Goal: Information Seeking & Learning: Stay updated

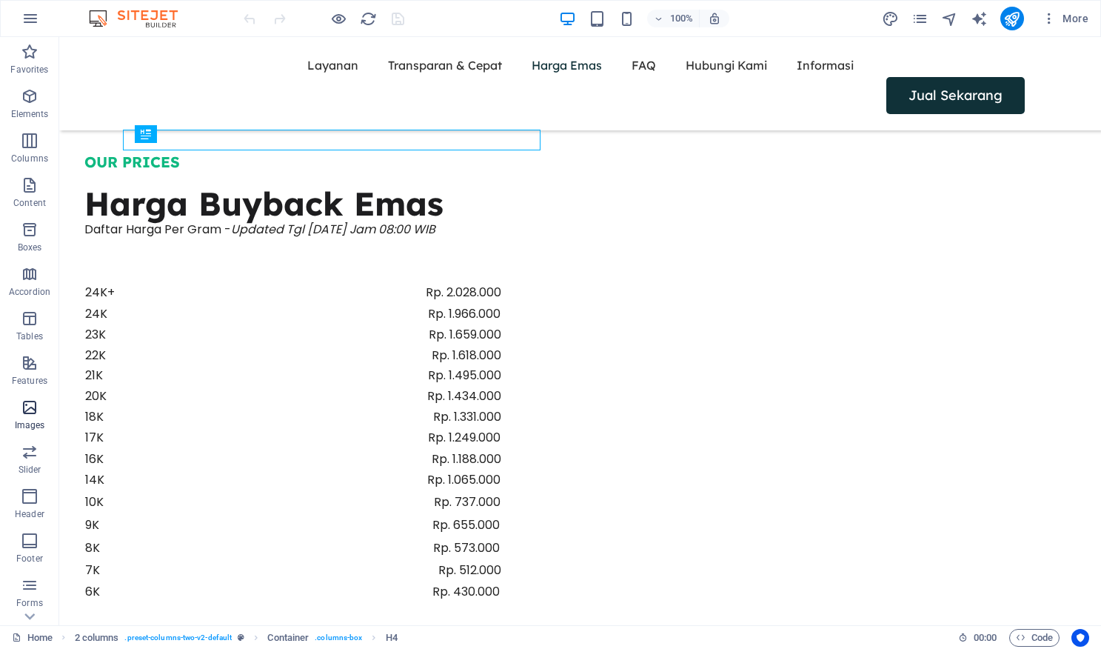
scroll to position [1501, 0]
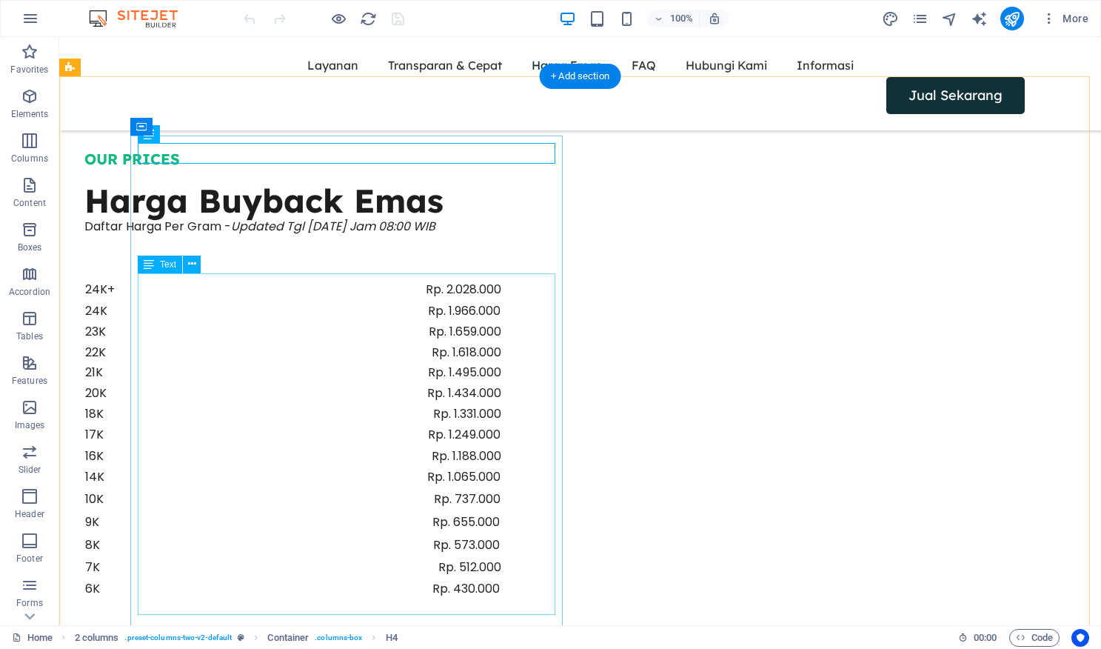
click at [502, 285] on div "24K+ Rp. 2.028.000 24K Rp. 1.966.000 23K Rp. 1.659.000 22K Rp. 1.618.000 21K Rp…" at bounding box center [293, 450] width 418 height 342
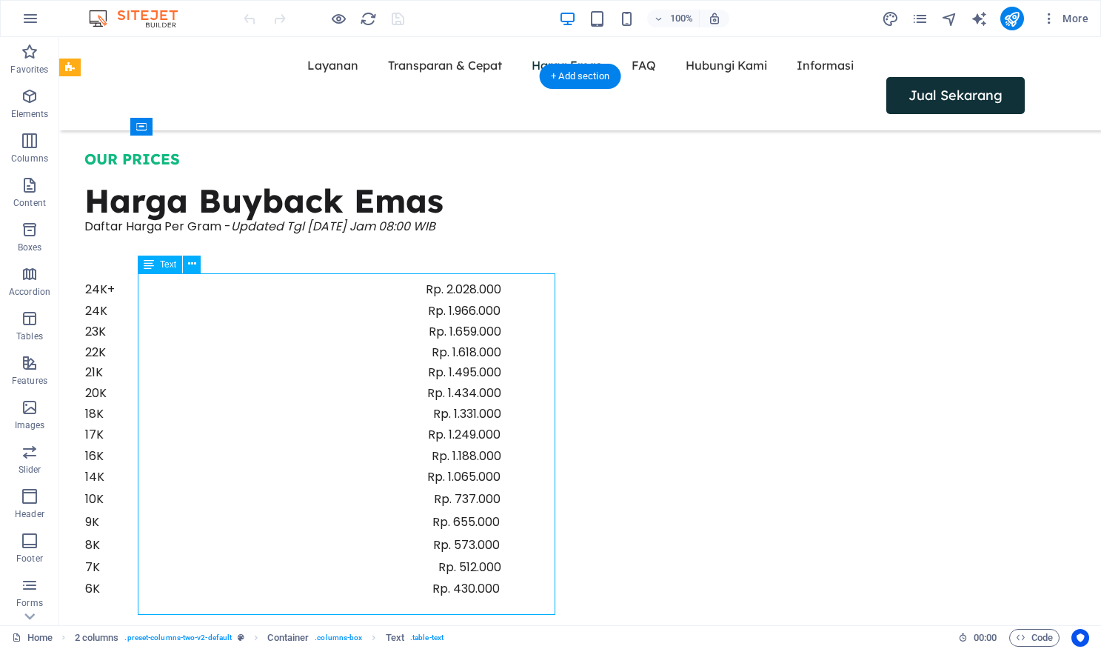
click at [502, 285] on div "24K+ Rp. 2.028.000 24K Rp. 1.966.000 23K Rp. 1.659.000 22K Rp. 1.618.000 21K Rp…" at bounding box center [293, 450] width 418 height 342
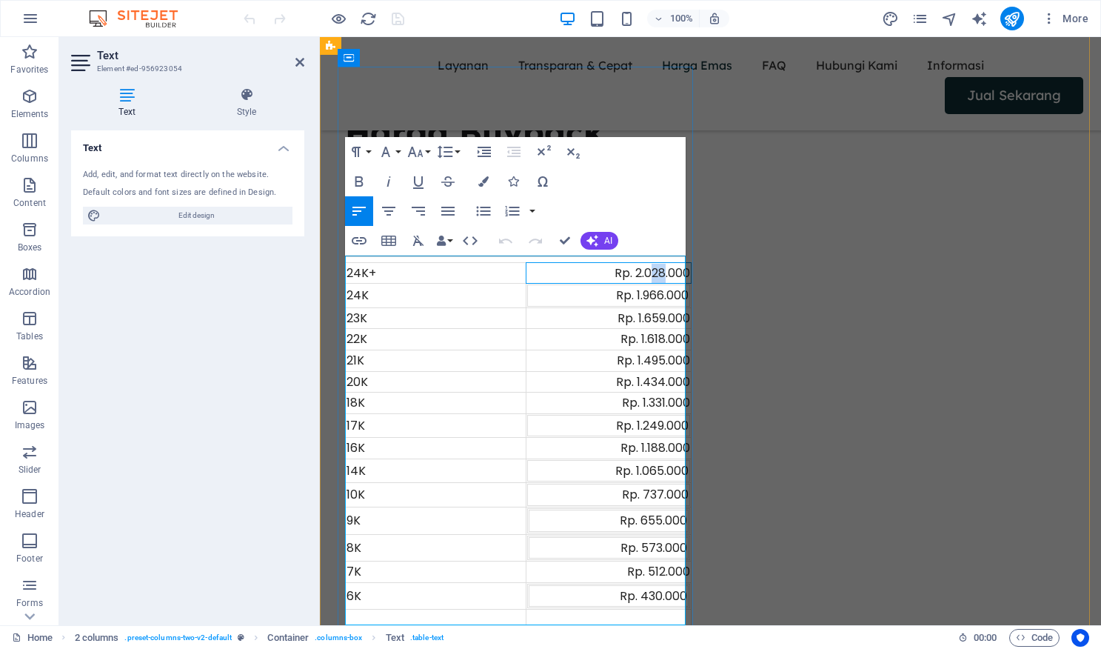
drag, startPoint x: 659, startPoint y: 265, endPoint x: 648, endPoint y: 267, distance: 11.2
click at [648, 267] on div "Rp. 2.028.000" at bounding box center [608, 273] width 163 height 19
click at [652, 290] on div "Rp. 1.966.000" at bounding box center [609, 295] width 160 height 19
click at [653, 313] on div "Rp. 1.659.000" at bounding box center [608, 318] width 163 height 19
click at [653, 333] on div "Rp. 1.618.000" at bounding box center [608, 339] width 163 height 19
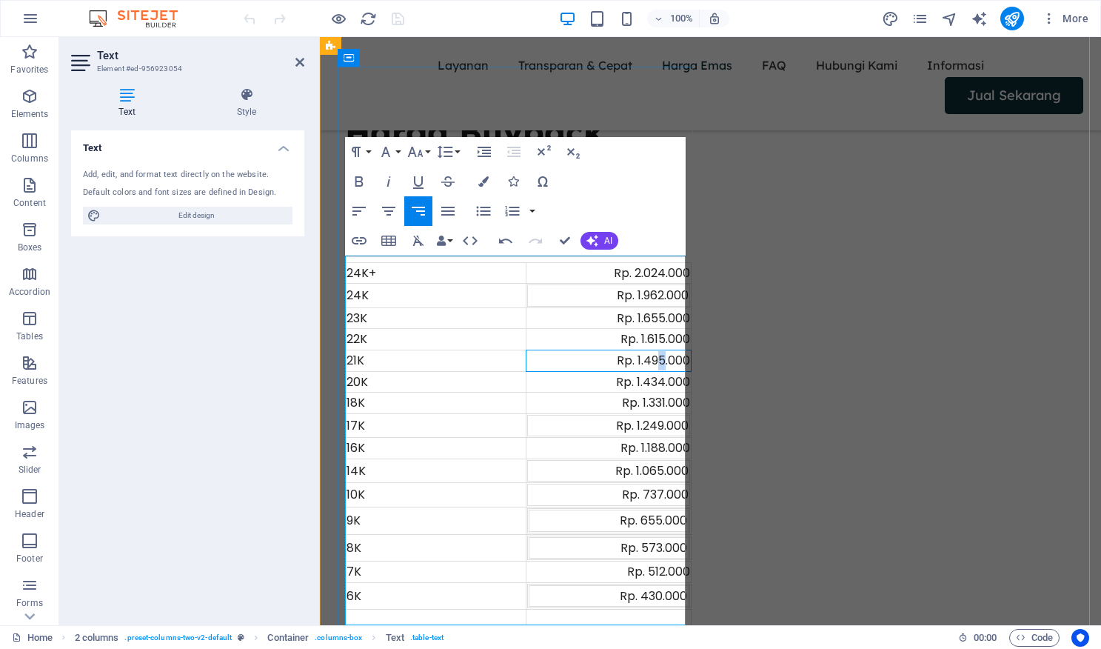
drag, startPoint x: 659, startPoint y: 352, endPoint x: 652, endPoint y: 355, distance: 8.3
click at [652, 355] on div "Rp. 1.495.000" at bounding box center [608, 360] width 163 height 19
click at [652, 375] on div "Rp. 1.434.000" at bounding box center [608, 381] width 163 height 19
drag, startPoint x: 658, startPoint y: 398, endPoint x: 649, endPoint y: 398, distance: 8.9
click at [649, 398] on div "Rp. 1.331.000" at bounding box center [608, 402] width 163 height 19
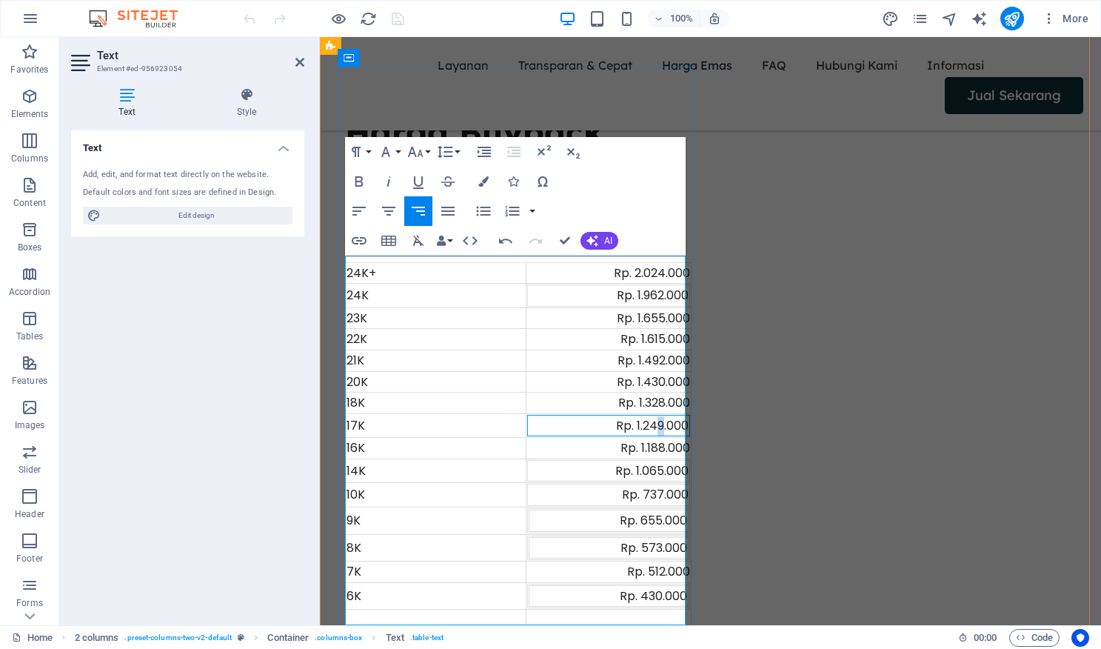
drag, startPoint x: 658, startPoint y: 415, endPoint x: 652, endPoint y: 401, distance: 15.3
click at [652, 416] on div "Rp. 1.249.000" at bounding box center [609, 425] width 160 height 19
drag, startPoint x: 658, startPoint y: 441, endPoint x: 645, endPoint y: 426, distance: 20.0
click at [655, 441] on div "Rp. 1.188.000" at bounding box center [608, 447] width 163 height 19
click at [650, 464] on div "Rp. 1.065.000" at bounding box center [609, 470] width 160 height 19
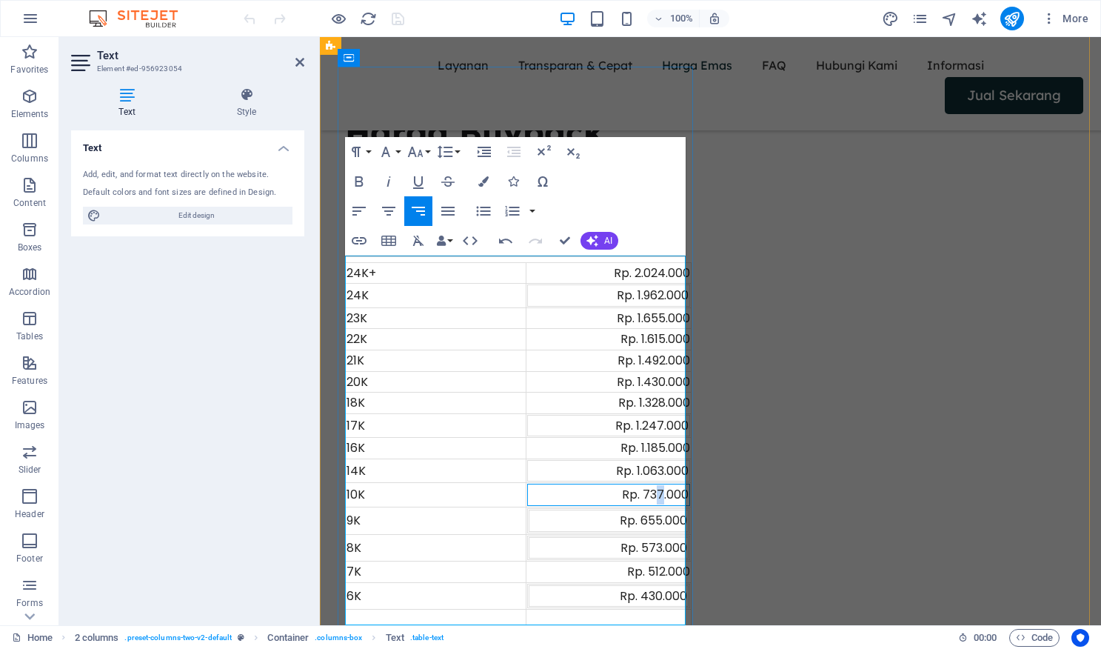
click at [654, 489] on div "Rp. 737.000" at bounding box center [609, 494] width 160 height 19
click at [646, 514] on div "Rp. 655.000" at bounding box center [608, 520] width 157 height 19
click at [654, 541] on div "Rp. 573.000" at bounding box center [608, 547] width 157 height 19
click at [652, 541] on div "Rp. 573.000" at bounding box center [608, 547] width 157 height 19
click at [654, 538] on div "Rp. 573.000" at bounding box center [608, 547] width 157 height 19
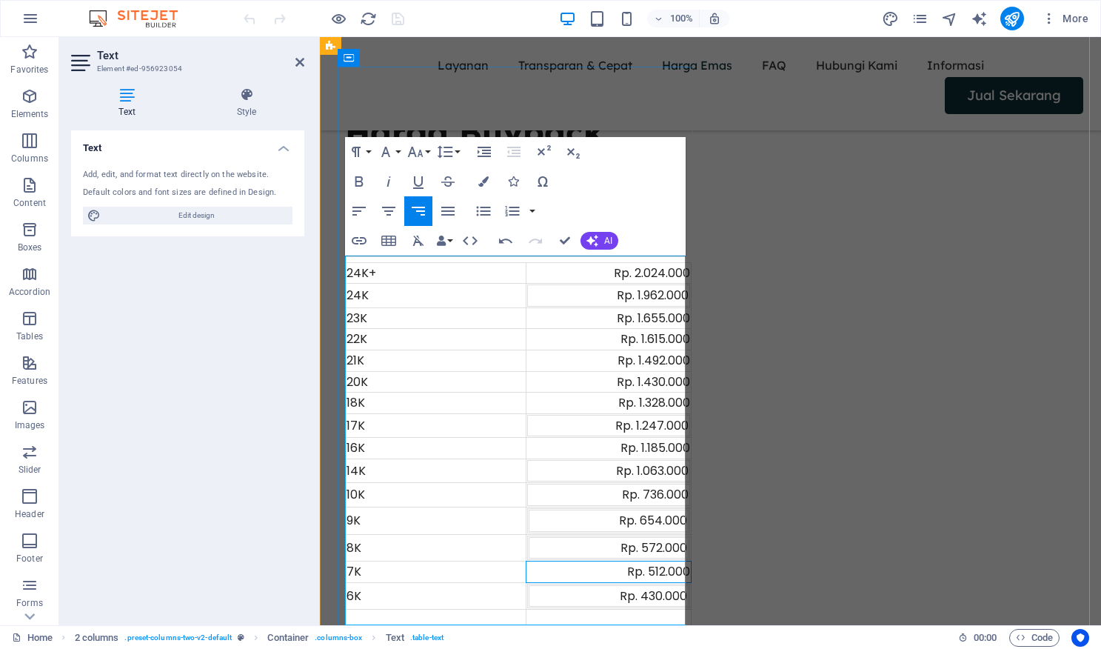
click at [658, 569] on div "Rp. 512.000" at bounding box center [608, 571] width 163 height 19
drag, startPoint x: 655, startPoint y: 589, endPoint x: 643, endPoint y: 592, distance: 13.1
click at [643, 592] on div "Rp. 430.000" at bounding box center [608, 596] width 157 height 19
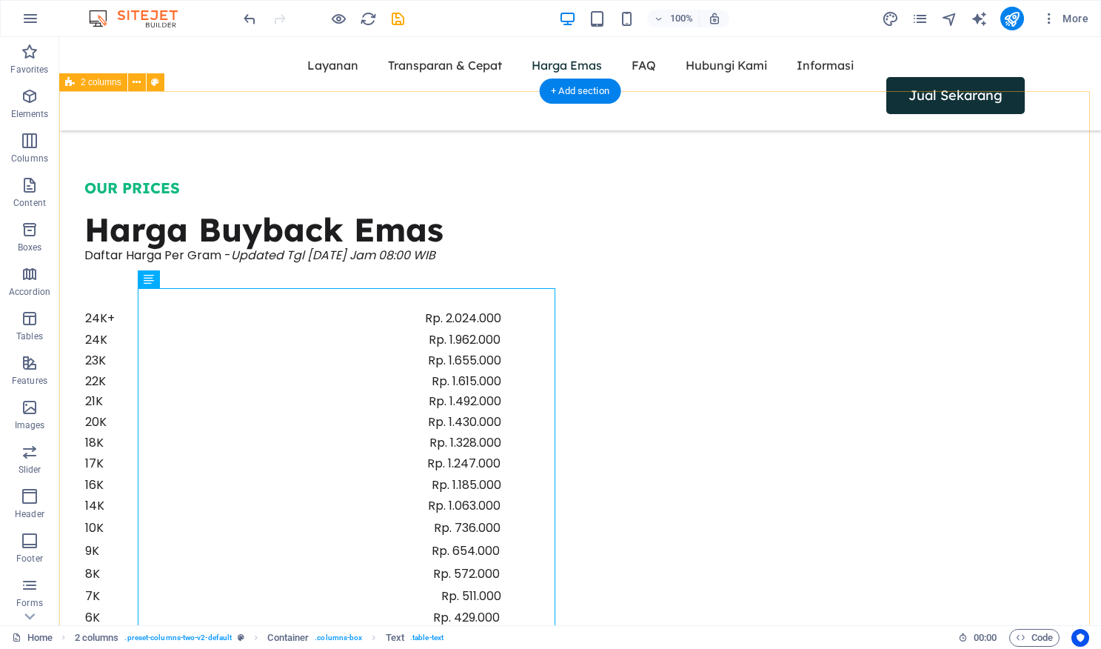
scroll to position [1519, 0]
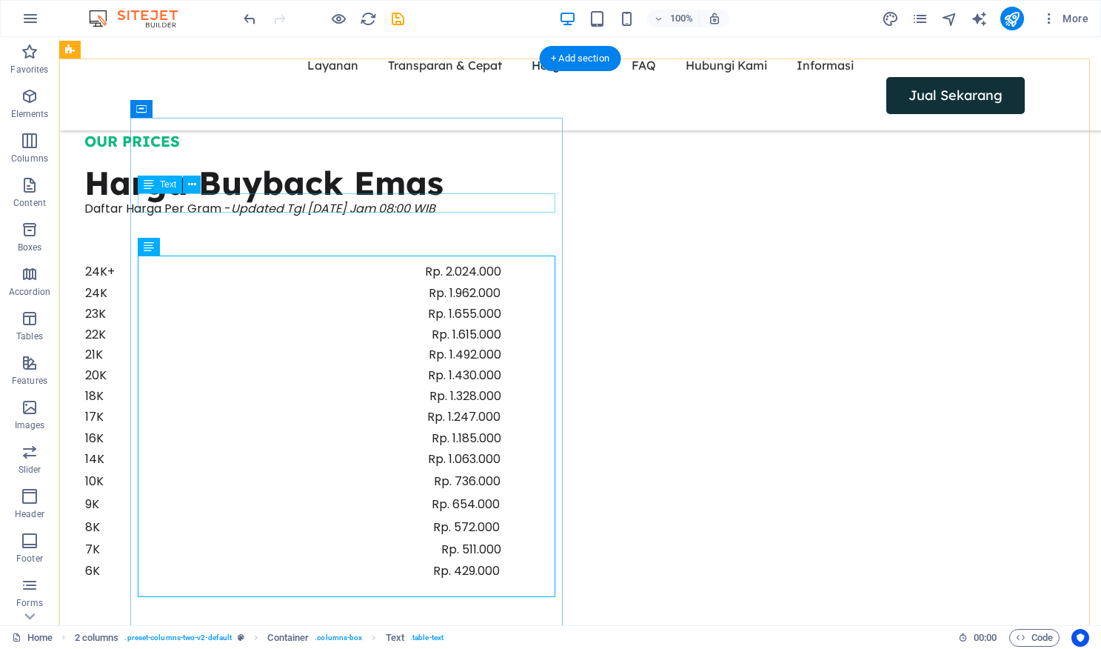
click at [431, 199] on div "Daftar Harga Per Gram - Updated Tgl [DATE] Jam 08:00 WIB" at bounding box center [293, 208] width 418 height 19
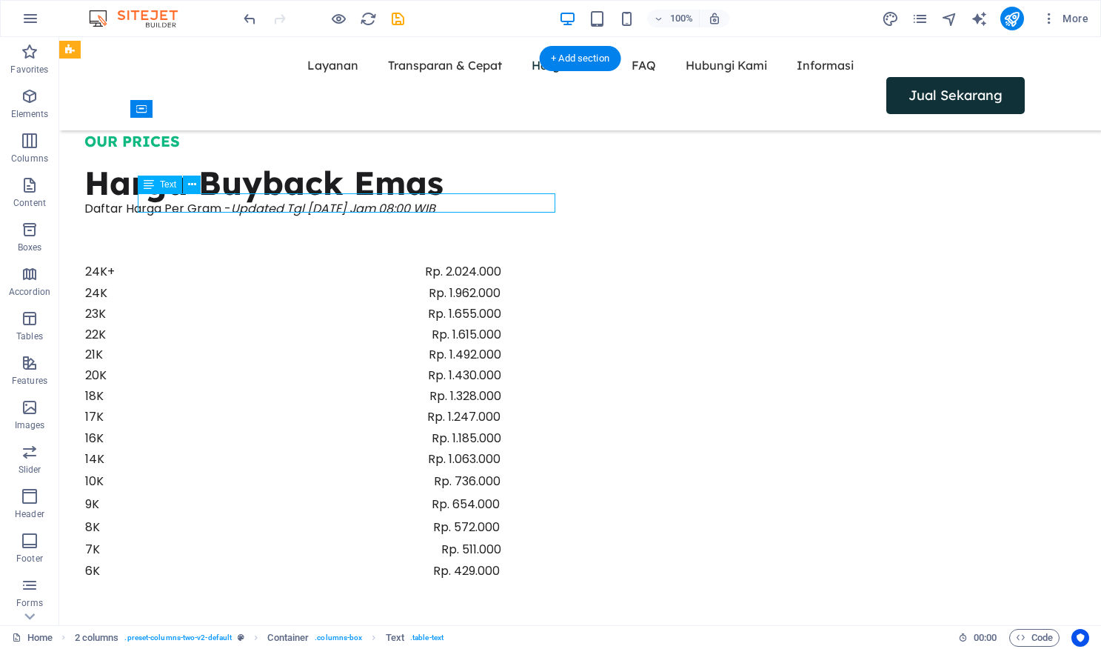
click at [431, 199] on div "Daftar Harga Per Gram - Updated Tgl [DATE] Jam 08:00 WIB" at bounding box center [293, 208] width 418 height 19
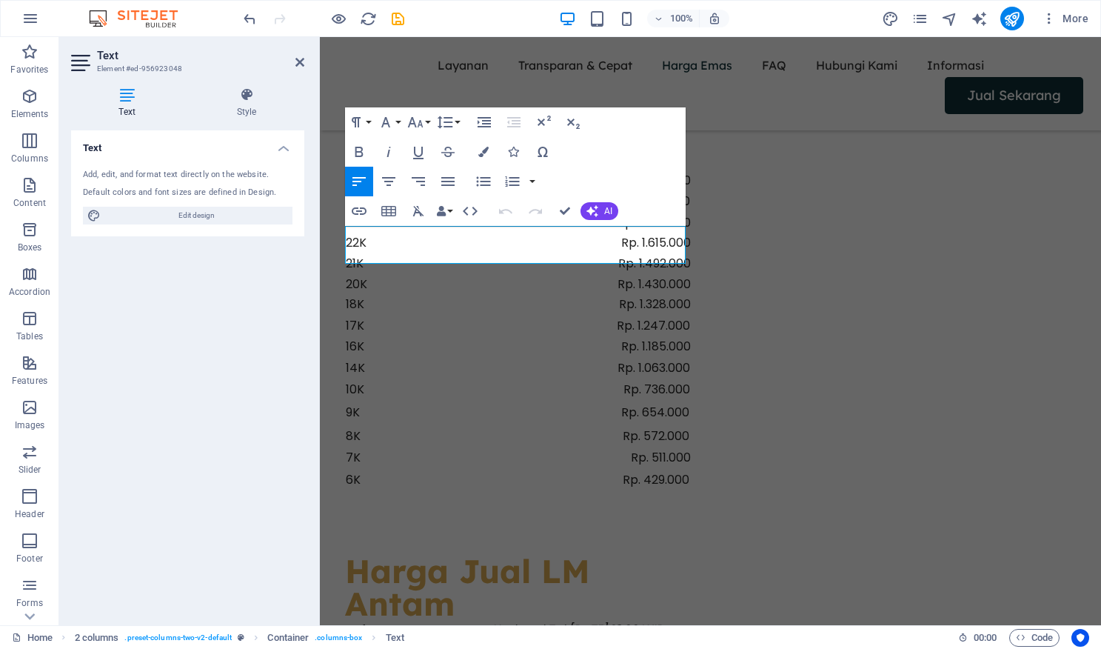
scroll to position [1376, 0]
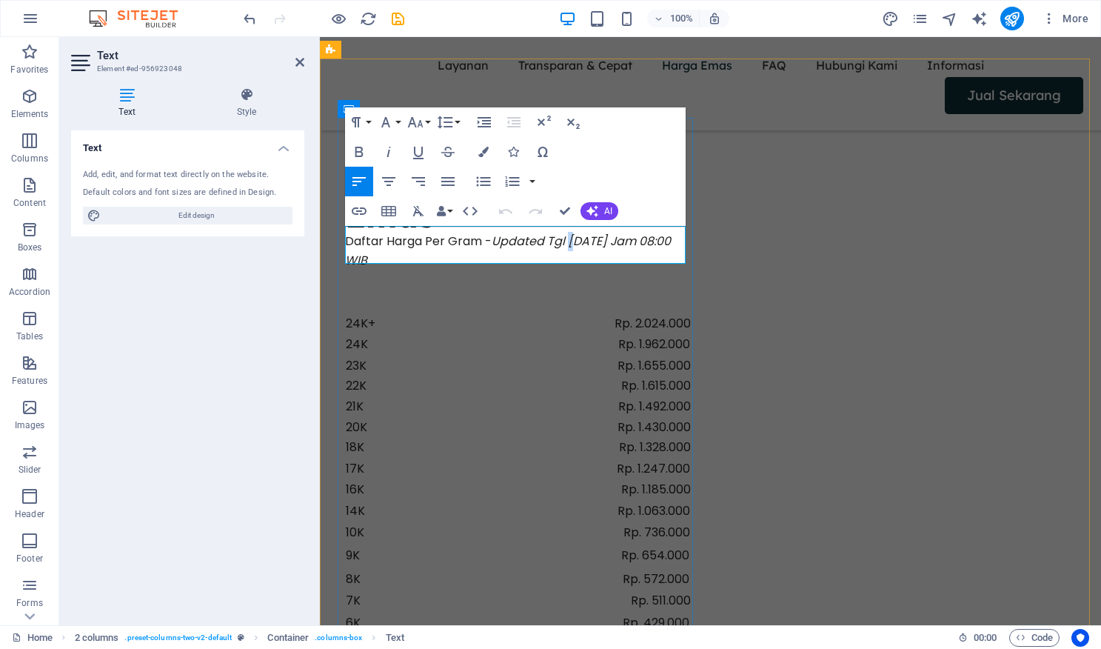
click at [572, 235] on em "Updated Tgl [DATE] Jam 08:00 WIB" at bounding box center [508, 251] width 326 height 36
click at [384, 255] on em "Updated Tgl [DATE] Jam 08:00 WIB" at bounding box center [508, 251] width 326 height 36
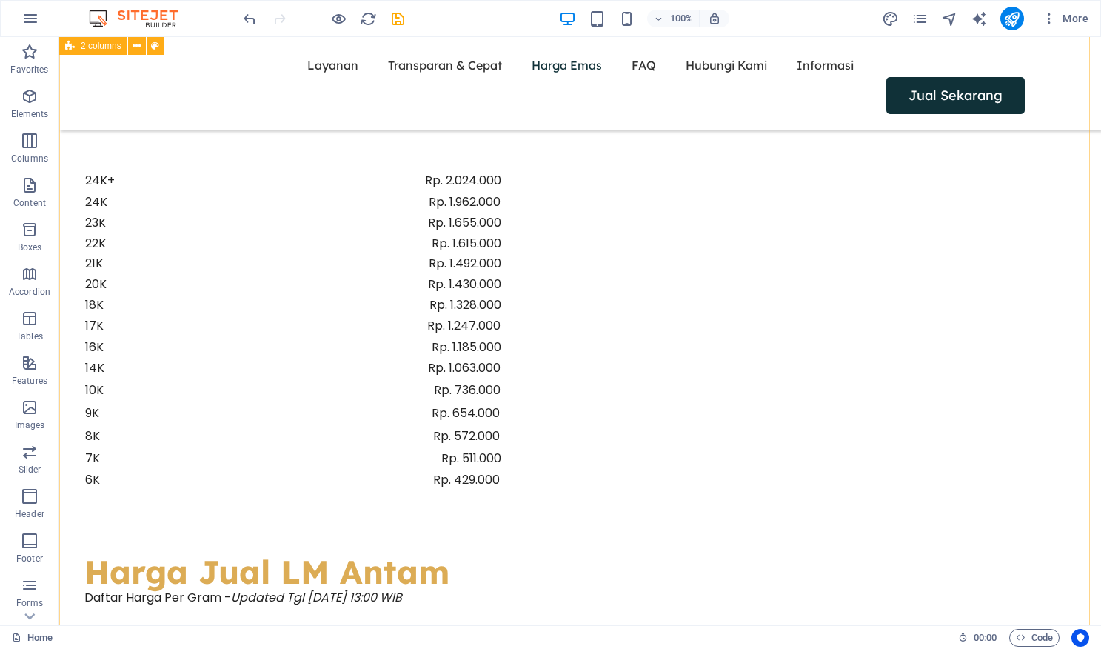
scroll to position [1486, 0]
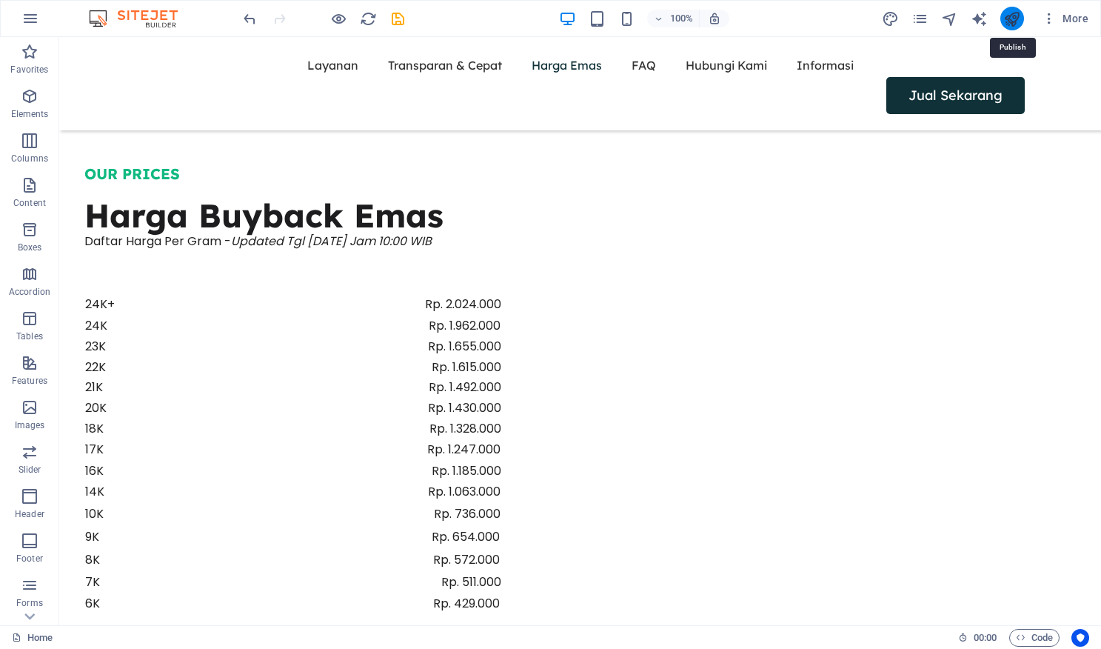
click at [1007, 14] on icon "publish" at bounding box center [1011, 18] width 17 height 17
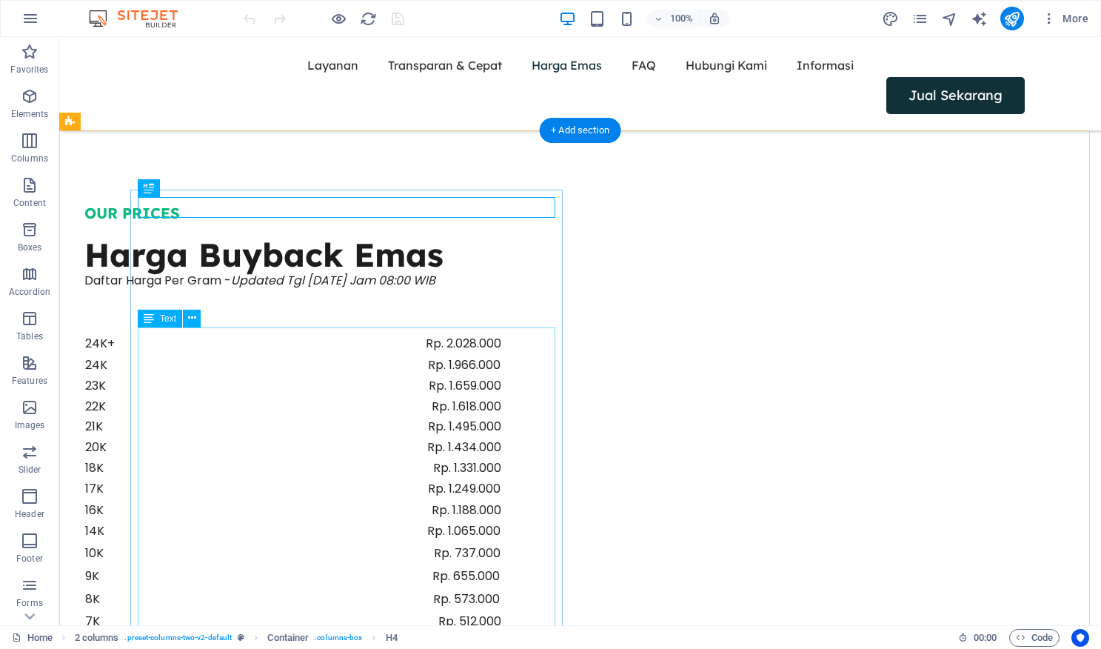
scroll to position [1570, 0]
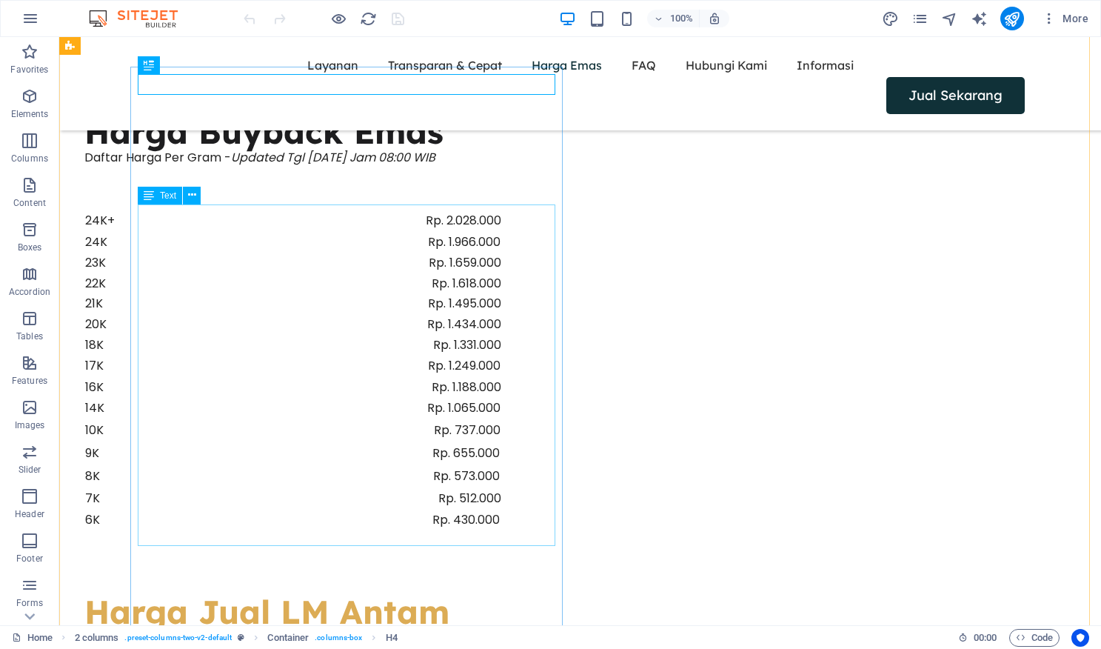
click at [502, 210] on div "24K+ Rp. 2.028.000 24K Rp. 1.966.000 23K Rp. 1.659.000 22K Rp. 1.618.000 21K Rp…" at bounding box center [293, 381] width 418 height 342
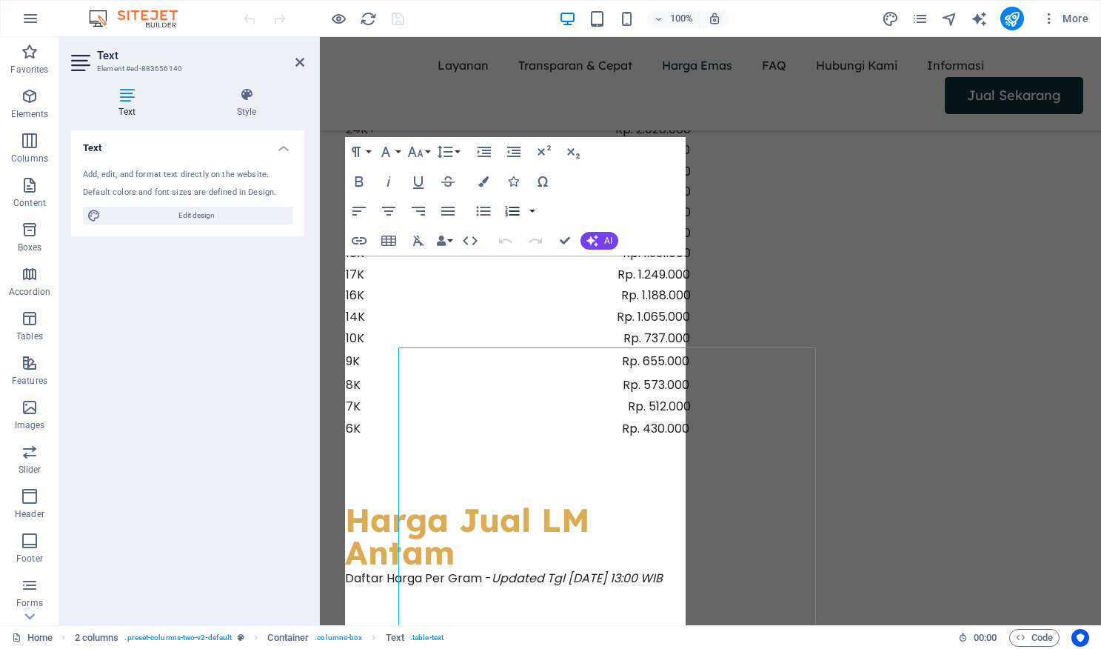
scroll to position [1427, 0]
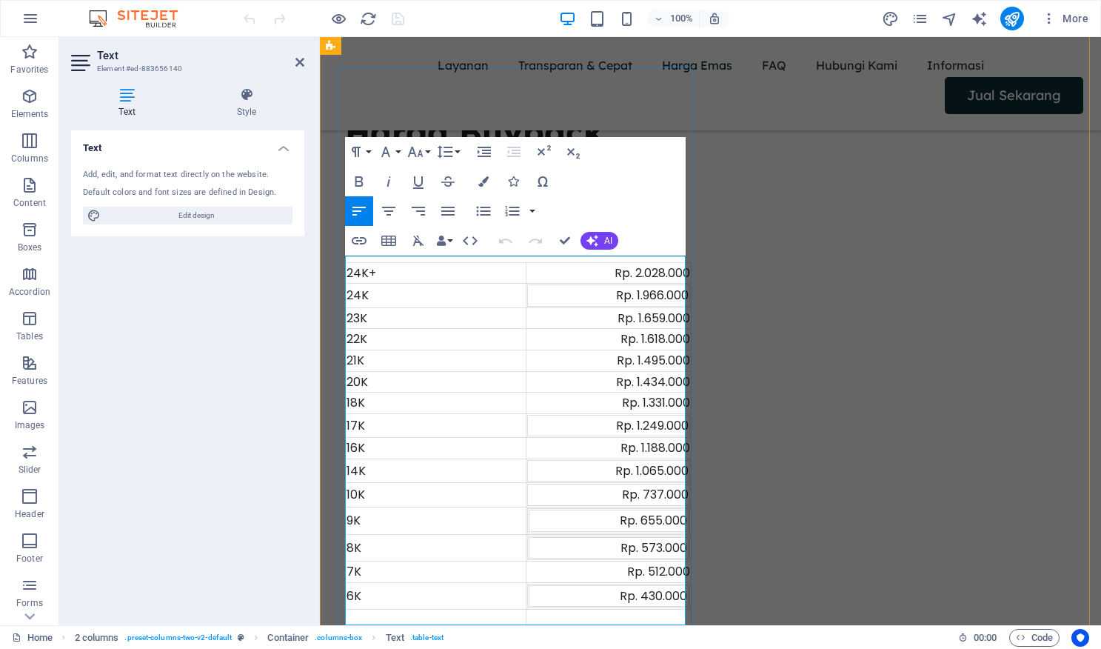
click at [649, 265] on div "Rp. 2.028.000" at bounding box center [608, 273] width 163 height 19
click at [656, 265] on div "Rp. 2.028.000" at bounding box center [608, 273] width 163 height 19
click at [658, 289] on div "Rp. 1.966.000" at bounding box center [609, 295] width 160 height 19
click at [652, 315] on div "Rp. 1.659.000" at bounding box center [608, 318] width 163 height 19
click at [655, 332] on div "Rp. 1.618.000" at bounding box center [608, 339] width 163 height 19
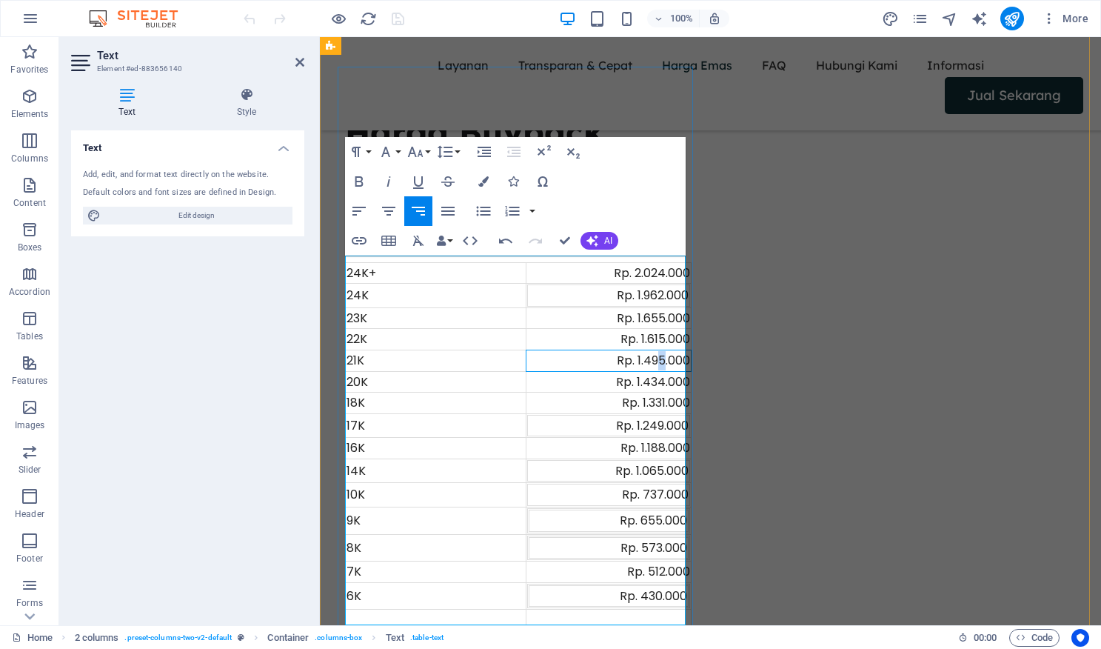
click at [653, 353] on div "Rp. 1.495.000" at bounding box center [608, 360] width 163 height 19
click at [656, 375] on div "Rp. 1.434.000" at bounding box center [608, 381] width 163 height 19
drag, startPoint x: 660, startPoint y: 395, endPoint x: 652, endPoint y: 398, distance: 8.7
click at [652, 398] on div "Rp. 1.331.000" at bounding box center [608, 402] width 163 height 19
drag, startPoint x: 656, startPoint y: 418, endPoint x: 646, endPoint y: 421, distance: 10.1
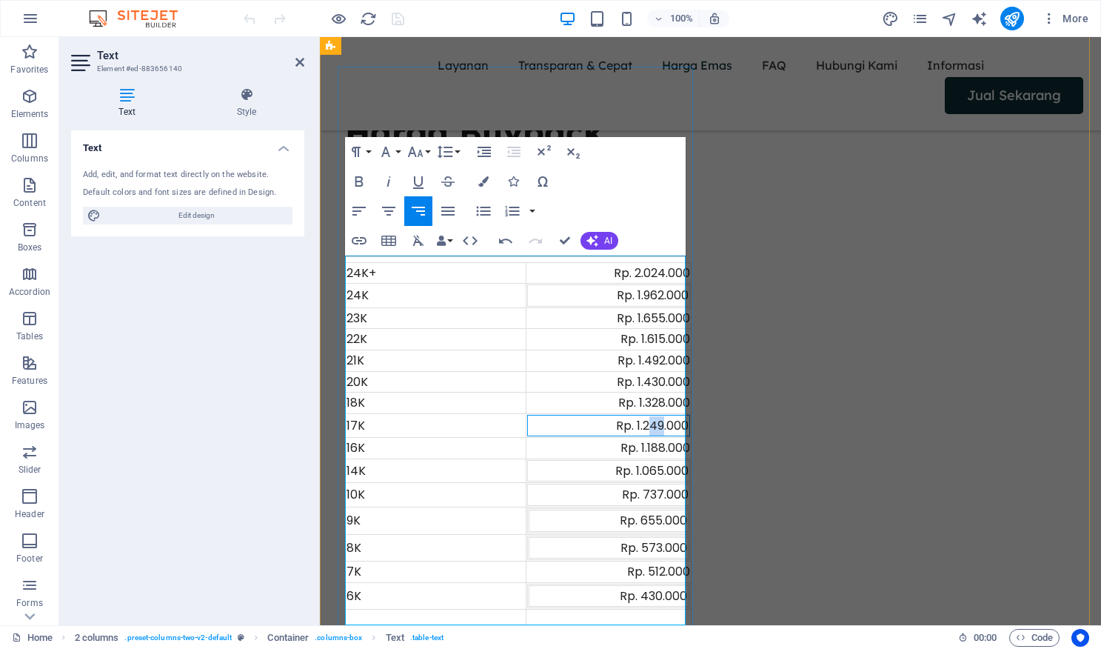
click at [646, 421] on div "Rp. 1.249.000" at bounding box center [609, 425] width 160 height 19
drag, startPoint x: 658, startPoint y: 441, endPoint x: 647, endPoint y: 442, distance: 10.4
click at [647, 442] on div "Rp. 1.188.000" at bounding box center [608, 447] width 163 height 19
click at [653, 465] on div "Rp. 1.065.000" at bounding box center [609, 470] width 160 height 19
click at [652, 486] on div "Rp. 737.000" at bounding box center [609, 494] width 160 height 19
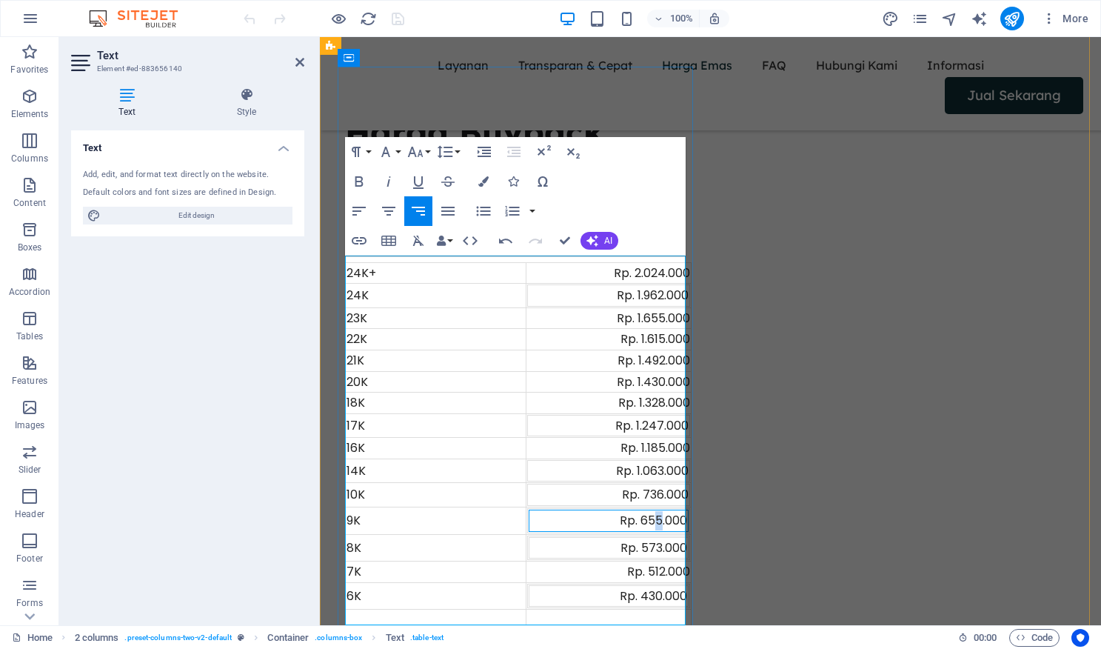
drag, startPoint x: 657, startPoint y: 514, endPoint x: 638, endPoint y: 487, distance: 32.9
click at [649, 511] on div "Rp. 655.000" at bounding box center [608, 520] width 157 height 19
drag, startPoint x: 655, startPoint y: 541, endPoint x: 649, endPoint y: 535, distance: 9.4
click at [650, 544] on div "Rp. 573.000" at bounding box center [608, 547] width 157 height 19
click at [655, 566] on div "Rp. 512.000" at bounding box center [608, 571] width 163 height 19
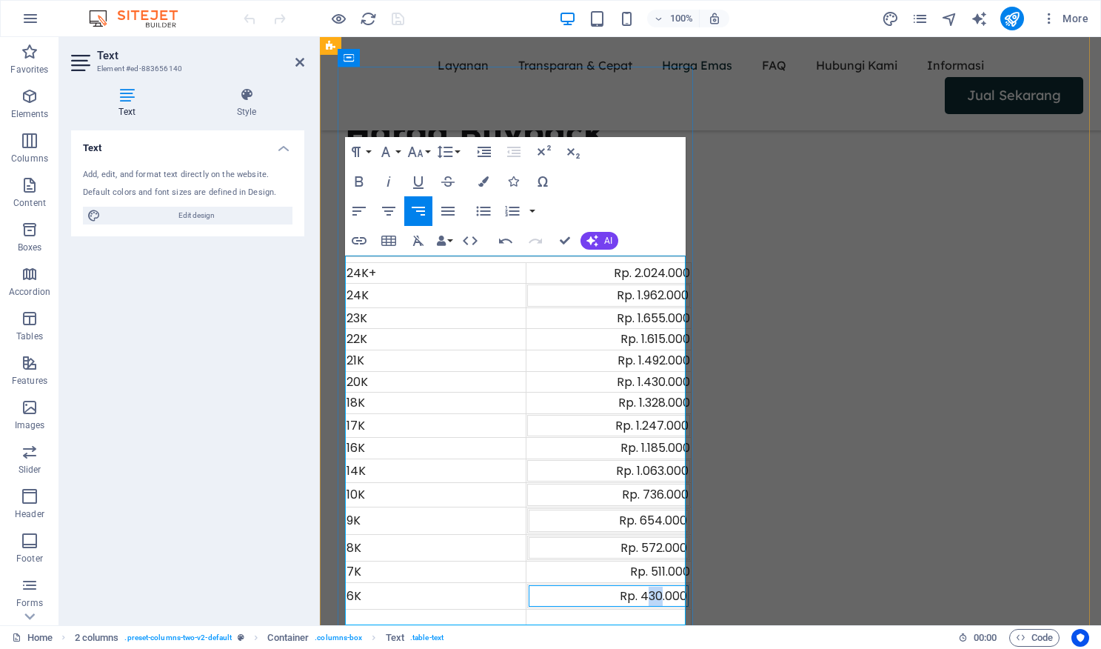
drag, startPoint x: 655, startPoint y: 589, endPoint x: 641, endPoint y: 547, distance: 44.7
click at [643, 587] on div "Rp. 430.000" at bounding box center [608, 596] width 157 height 19
drag, startPoint x: 563, startPoint y: 235, endPoint x: 506, endPoint y: 198, distance: 68.0
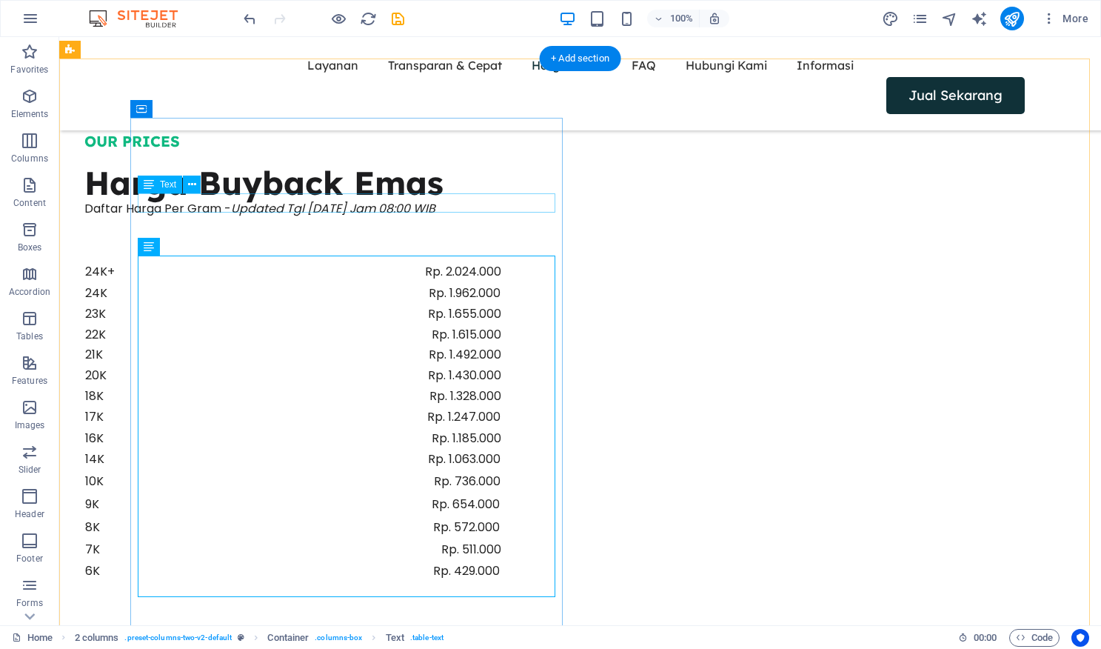
click at [458, 199] on div "Daftar Harga Per Gram - Updated Tgl [DATE] Jam 08:00 WIB" at bounding box center [293, 208] width 418 height 19
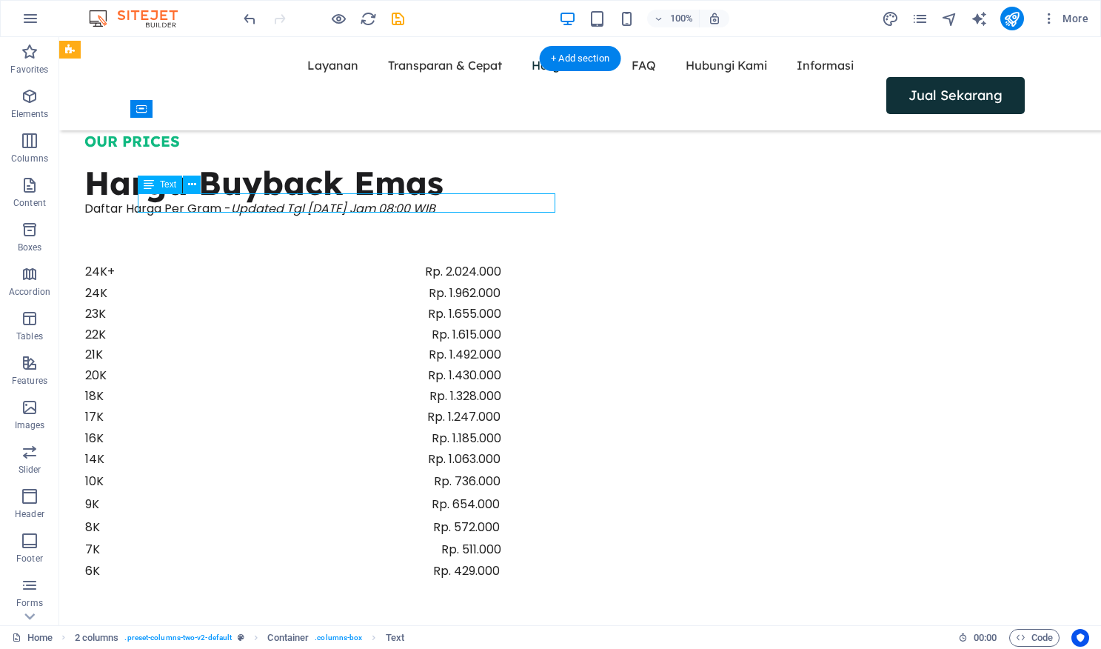
click at [458, 199] on div "Daftar Harga Per Gram - Updated Tgl [DATE] Jam 08:00 WIB" at bounding box center [293, 208] width 418 height 19
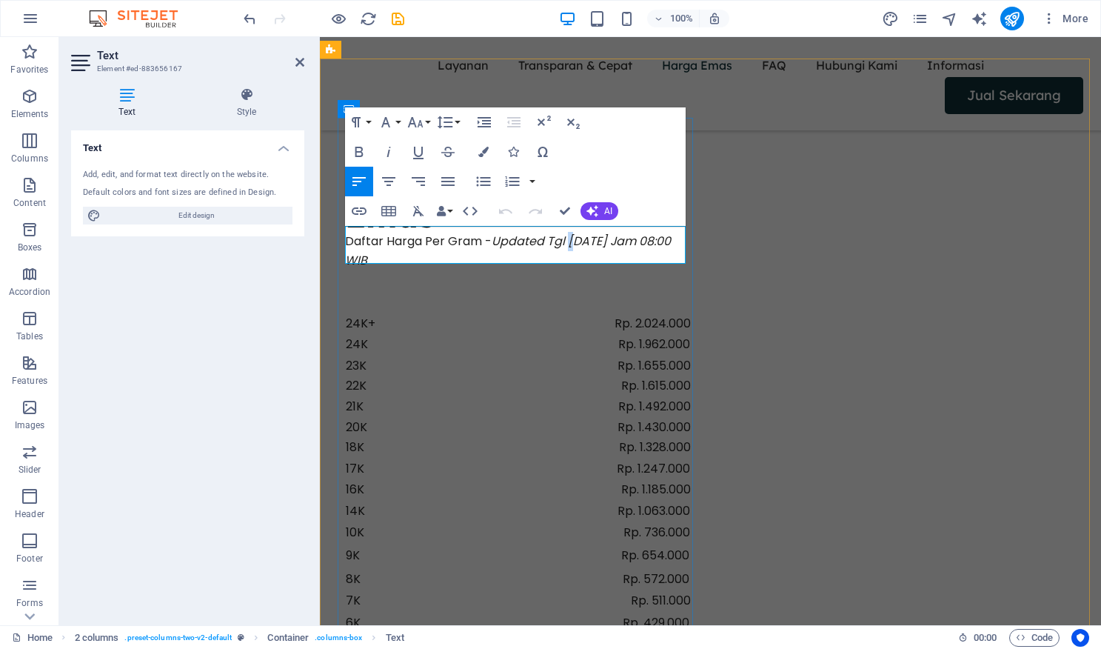
click at [572, 235] on em "Updated Tgl [DATE] Jam 08:00 WIB" at bounding box center [508, 251] width 326 height 36
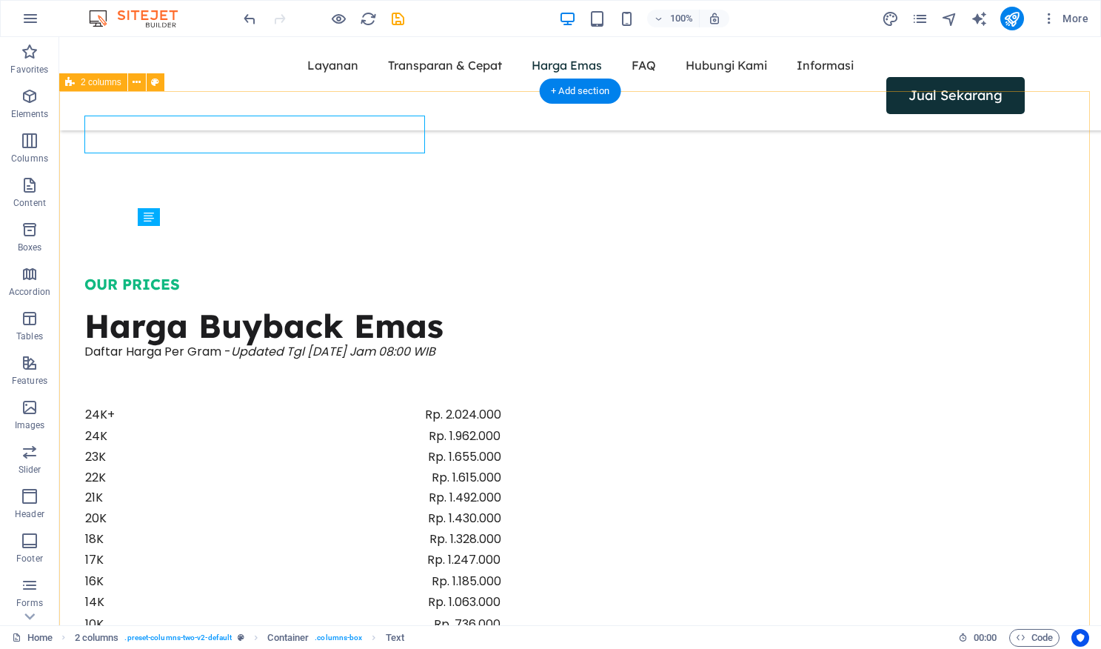
scroll to position [1486, 0]
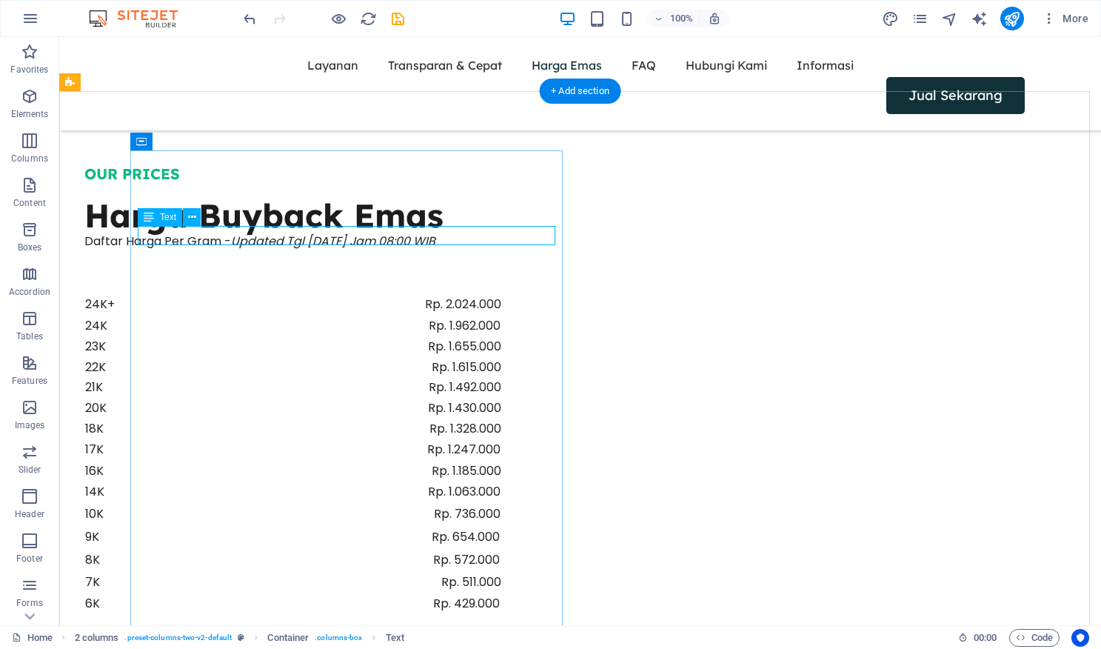
click at [501, 233] on div "Daftar Harga Per Gram - Updated Tgl [DATE] Jam 08:00 WIB" at bounding box center [293, 241] width 418 height 19
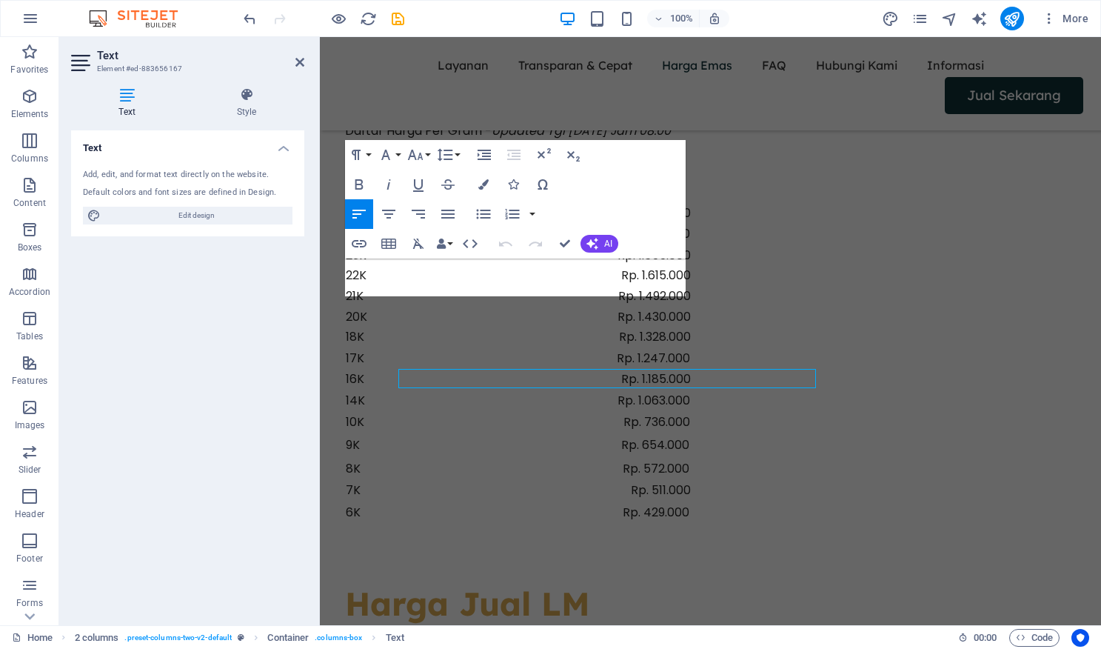
scroll to position [1343, 0]
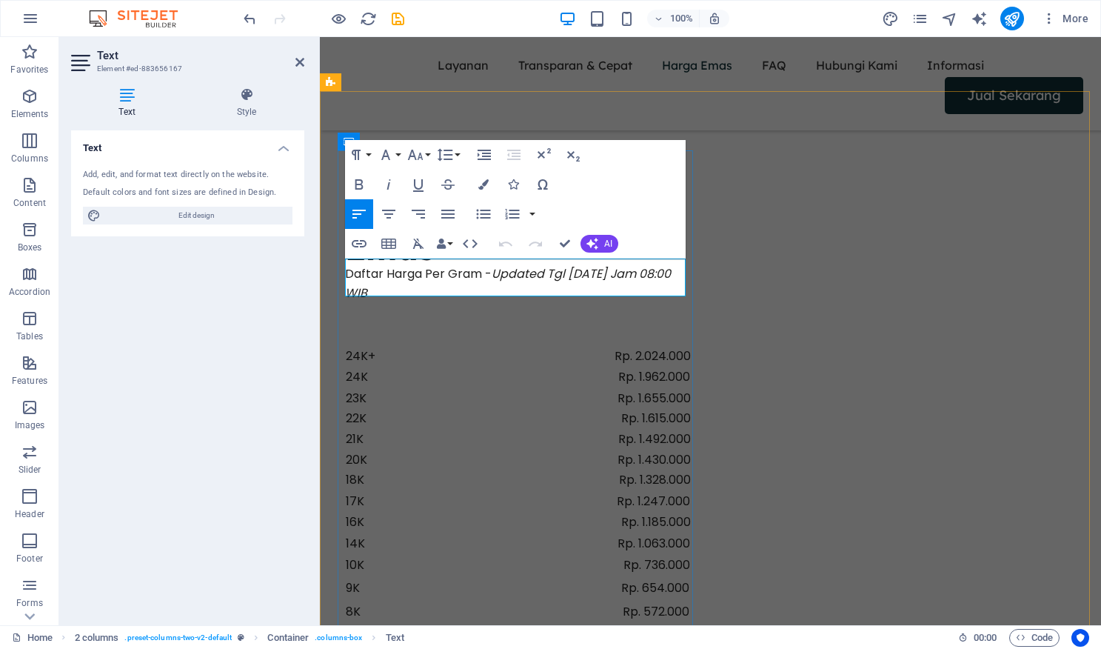
drag, startPoint x: 390, startPoint y: 287, endPoint x: 378, endPoint y: 288, distance: 12.6
click at [378, 288] on em "Updated Tgl [DATE] Jam 08:00 WIB" at bounding box center [508, 283] width 326 height 36
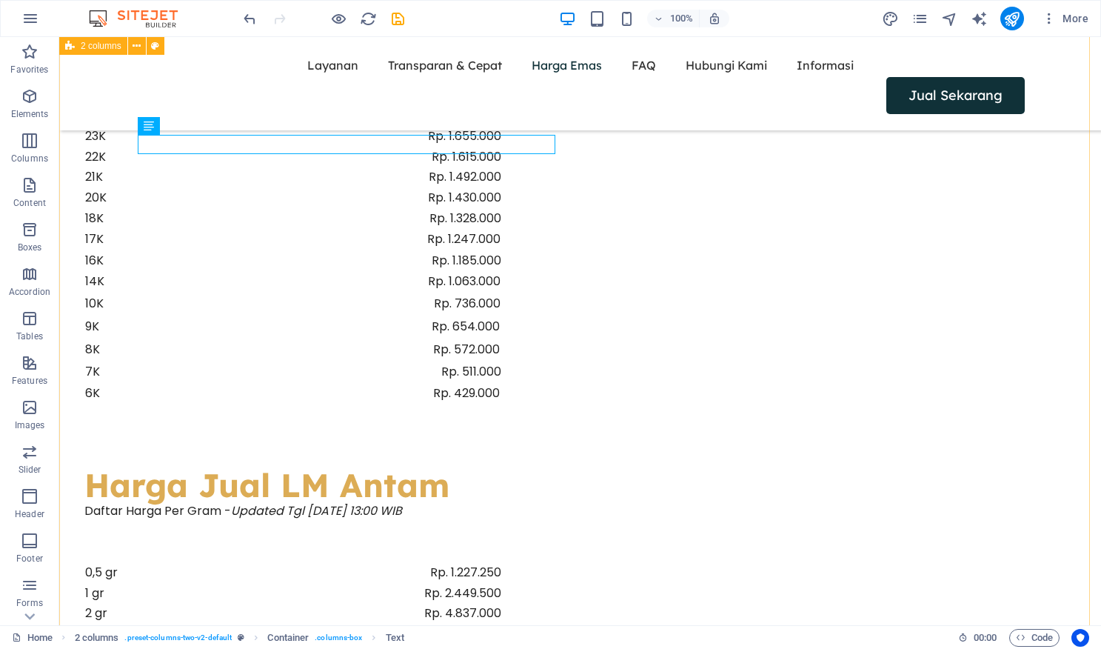
scroll to position [1577, 0]
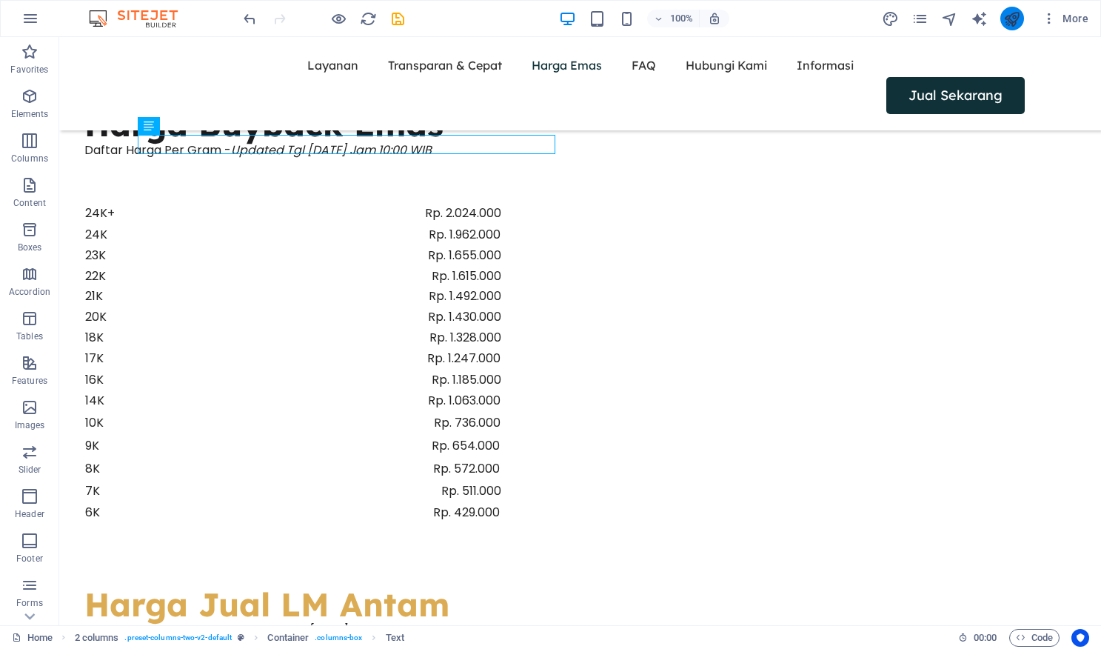
click at [1009, 13] on icon "publish" at bounding box center [1011, 18] width 17 height 17
